Goal: Transaction & Acquisition: Purchase product/service

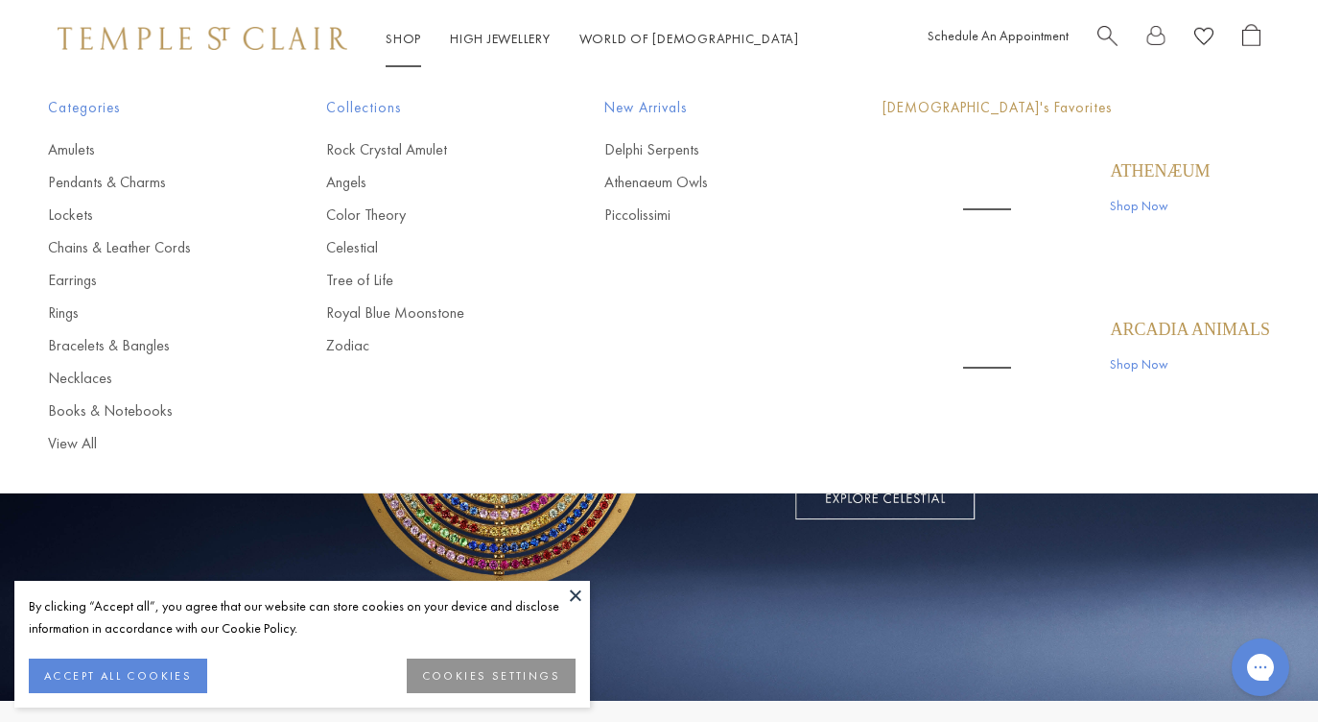
click at [411, 43] on link "Shop Shop" at bounding box center [403, 38] width 35 height 17
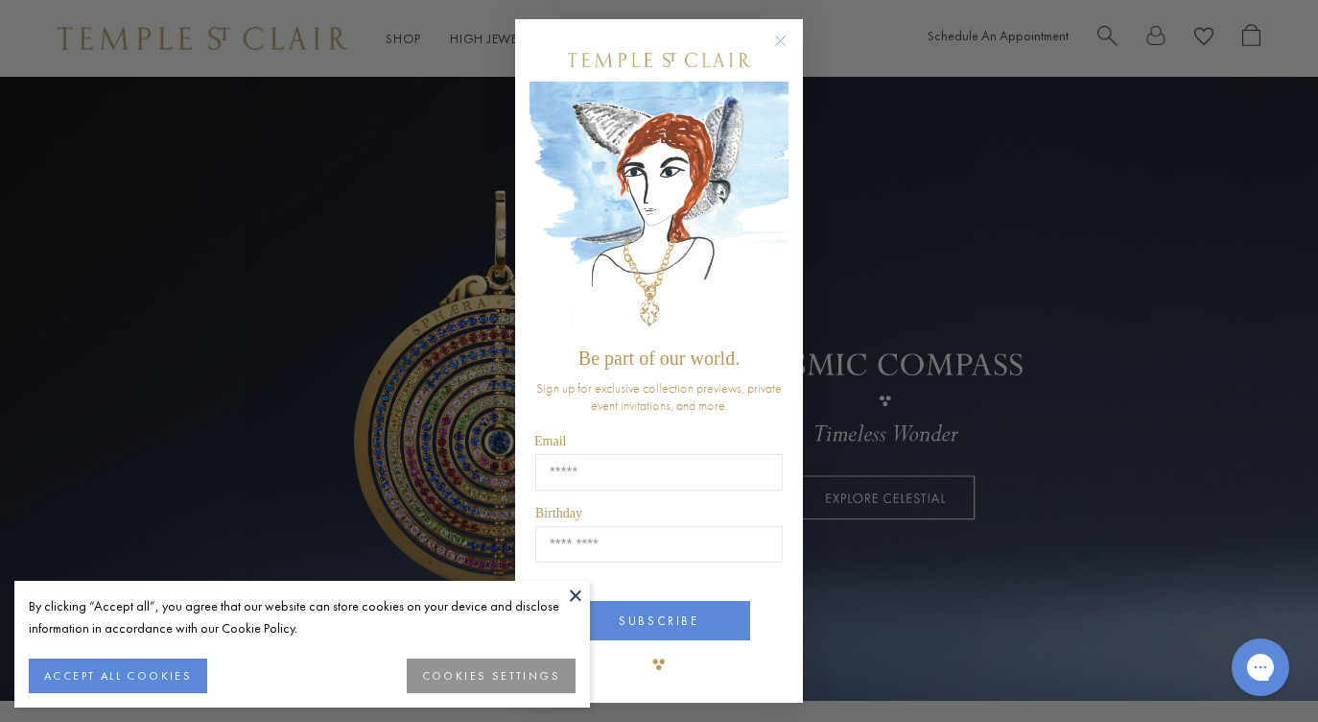
click at [780, 38] on circle "Close dialog" at bounding box center [780, 41] width 23 height 23
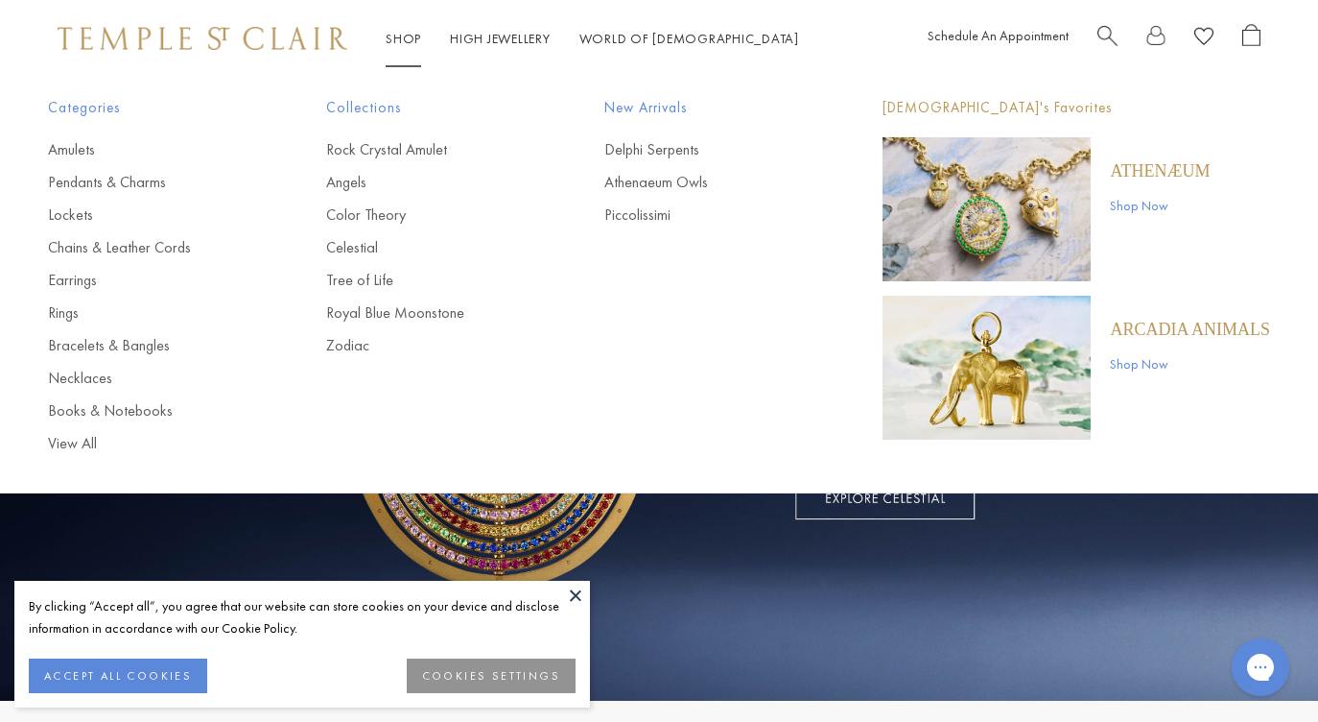
click at [409, 43] on link "Shop Shop" at bounding box center [403, 38] width 35 height 17
click at [54, 281] on link "Earrings" at bounding box center [148, 280] width 201 height 21
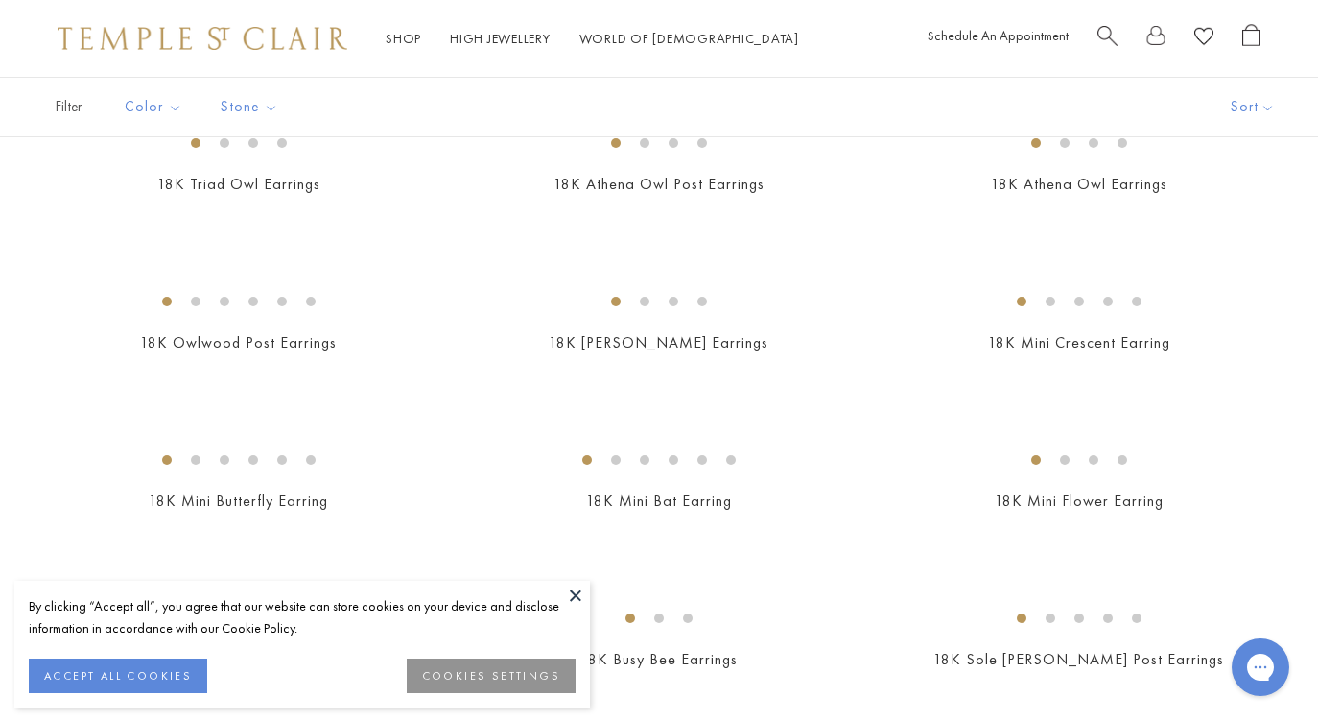
scroll to position [304, 0]
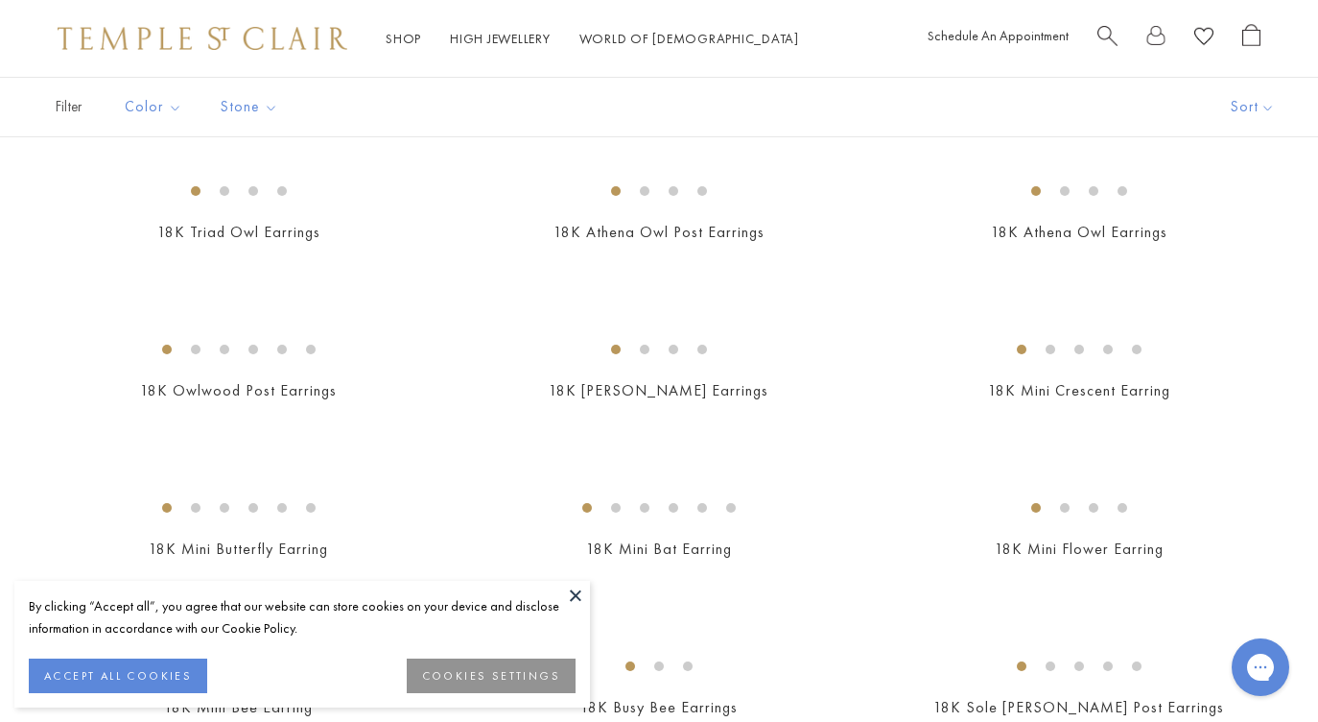
click at [0, 0] on img at bounding box center [0, 0] width 0 height 0
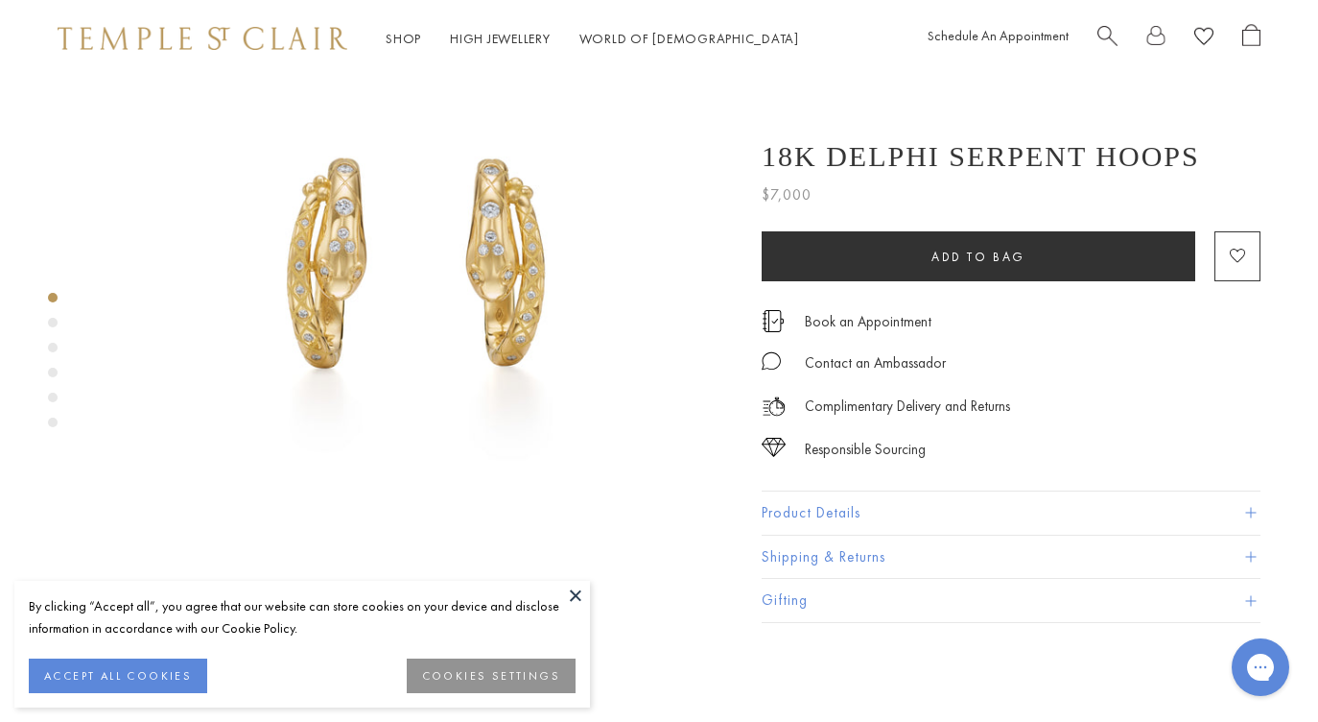
scroll to position [149, 0]
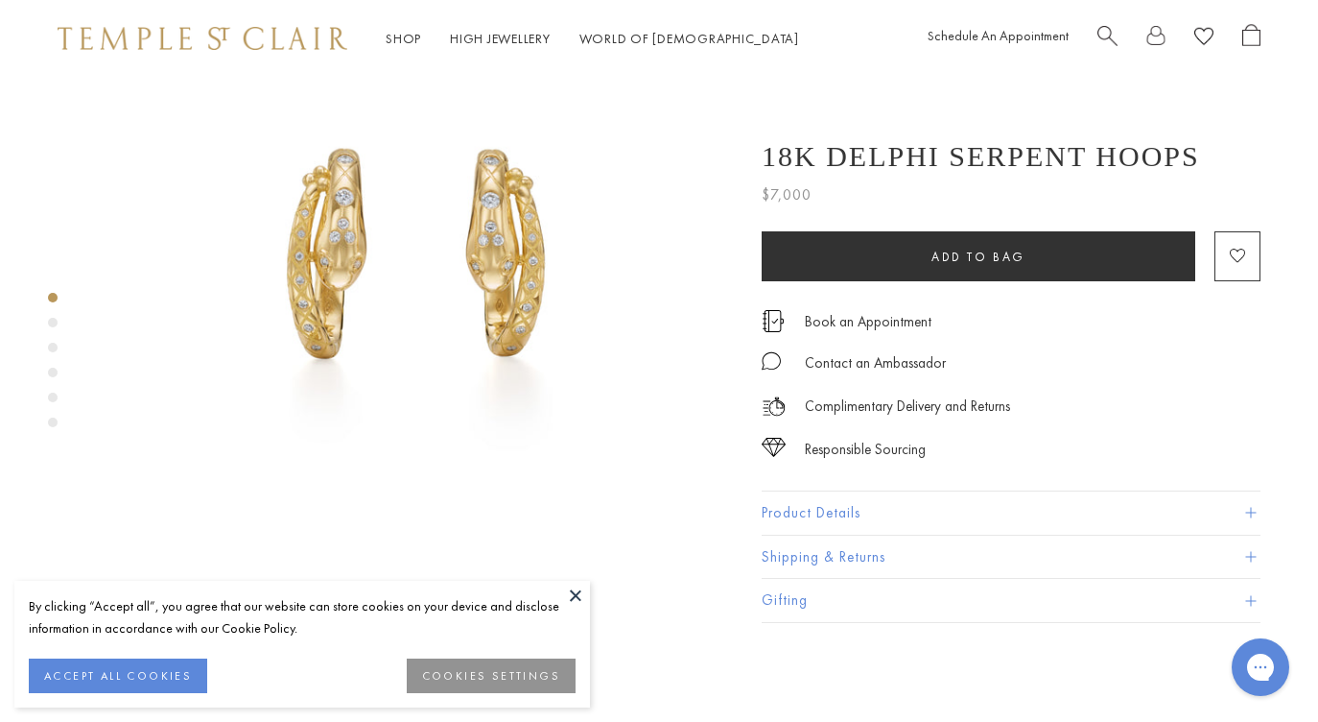
click at [846, 520] on button "Product Details" at bounding box center [1011, 512] width 499 height 43
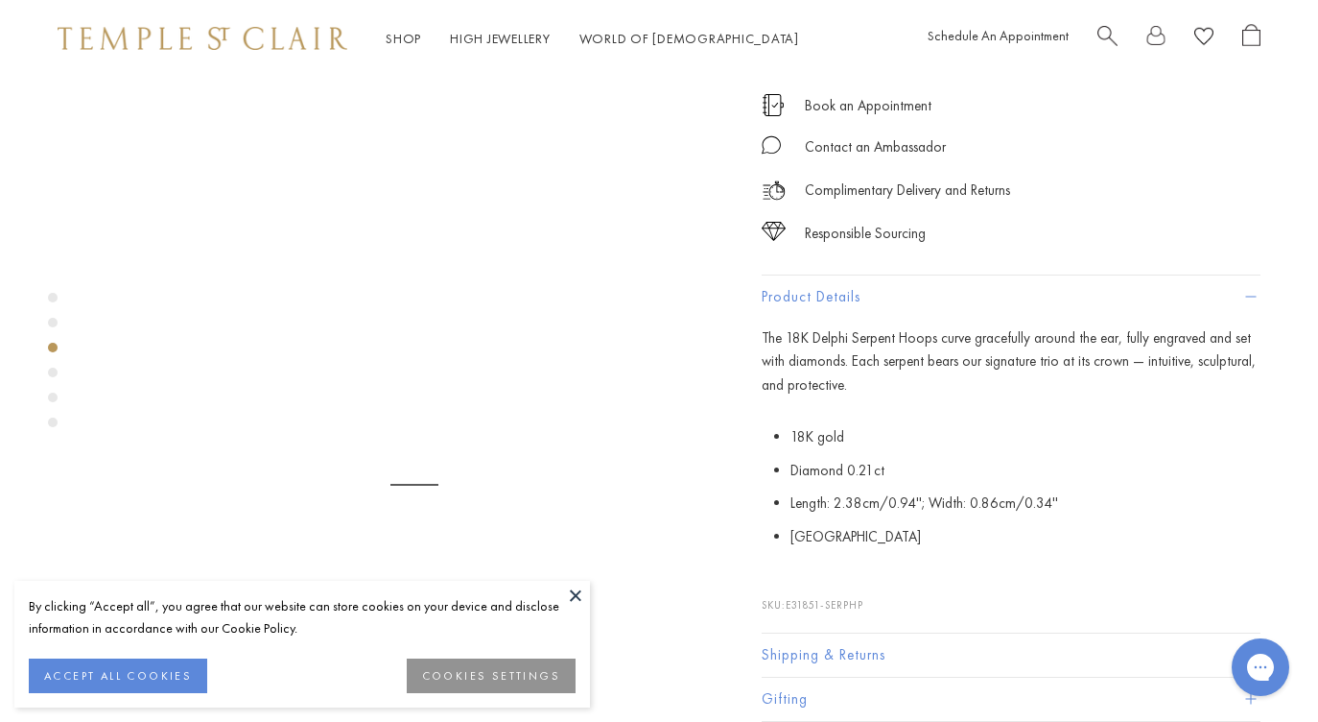
scroll to position [1326, 0]
